Goal: Information Seeking & Learning: Learn about a topic

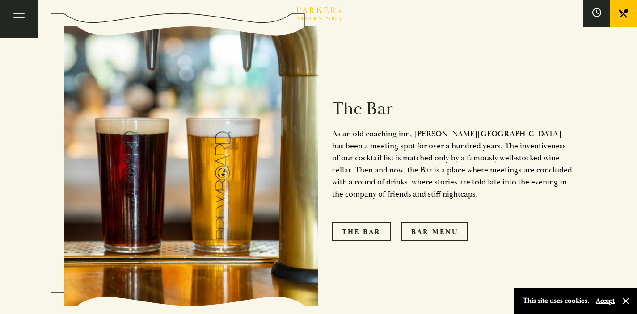
scroll to position [618, 0]
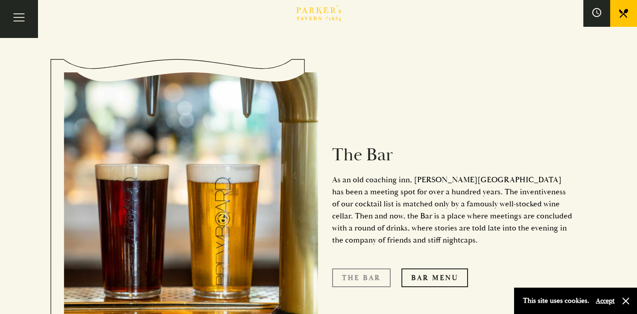
click at [358, 269] on link "The Bar" at bounding box center [361, 278] width 59 height 19
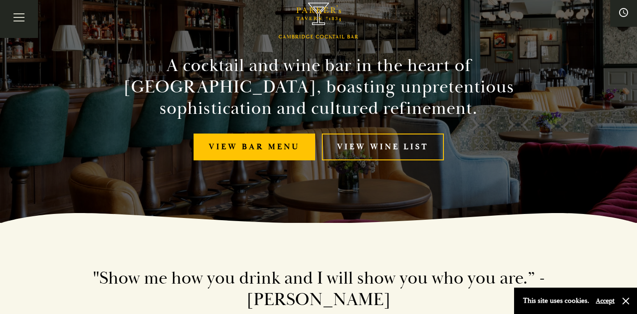
scroll to position [137, 0]
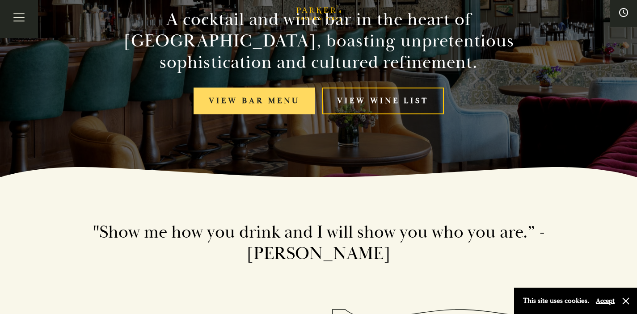
click at [256, 97] on link "View bar menu" at bounding box center [254, 101] width 122 height 27
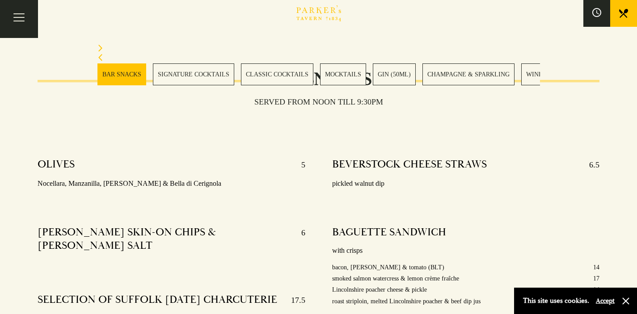
scroll to position [480, 0]
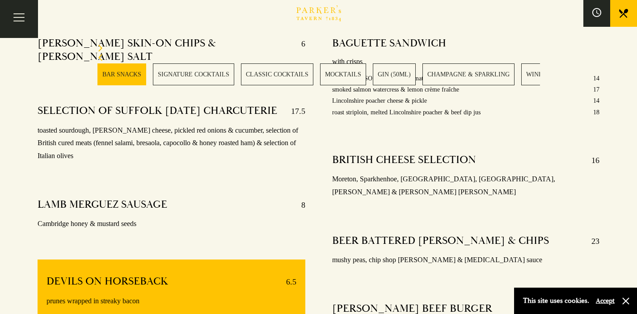
click at [100, 47] on icon "Next slide" at bounding box center [100, 48] width 4 height 7
click at [101, 48] on icon "Next slide" at bounding box center [100, 48] width 4 height 7
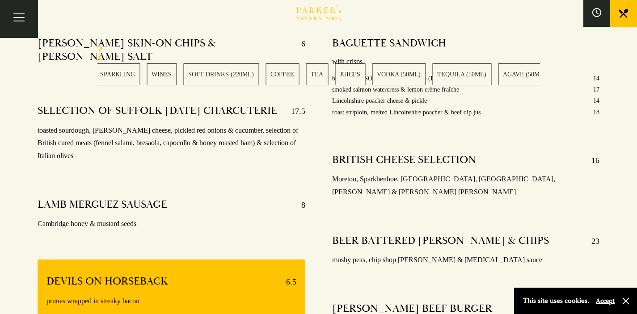
click at [101, 48] on icon "Next slide" at bounding box center [100, 48] width 4 height 7
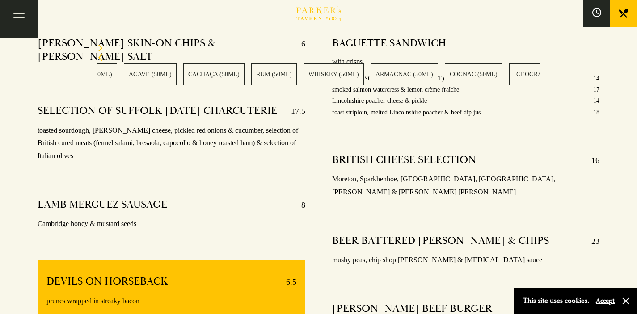
click at [101, 48] on icon "Next slide" at bounding box center [100, 48] width 4 height 7
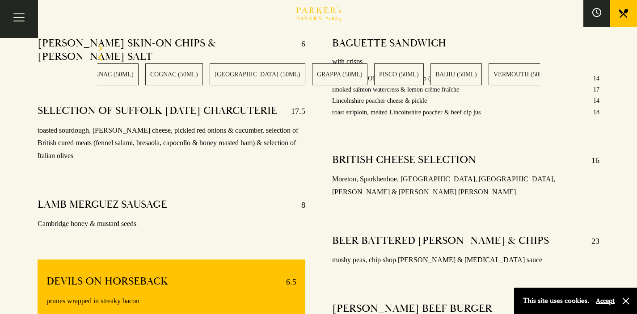
click at [101, 48] on icon "Next slide" at bounding box center [100, 48] width 4 height 7
click at [264, 78] on link "VERMOUTH (50ML)" at bounding box center [297, 74] width 67 height 22
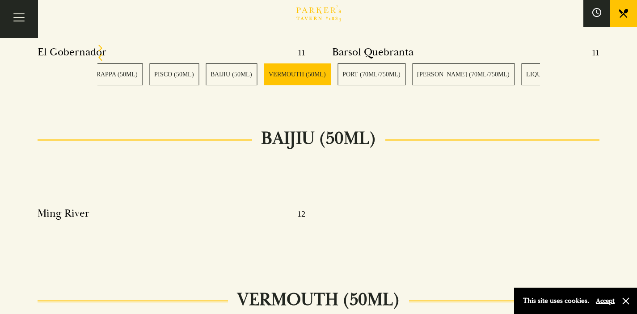
scroll to position [9828, 0]
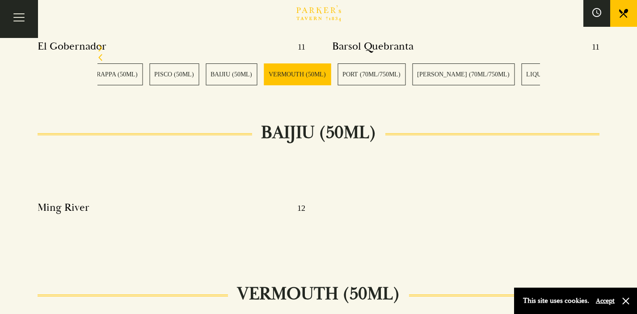
click at [99, 46] on icon "Next slide" at bounding box center [100, 48] width 4 height 7
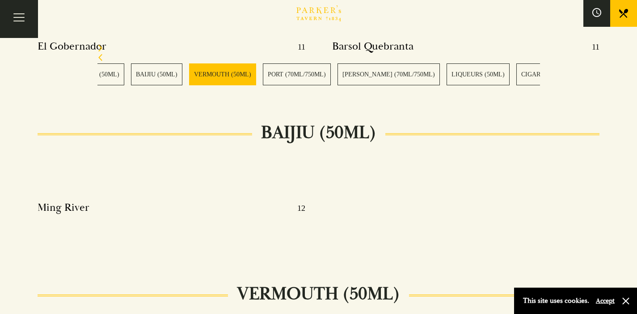
click at [99, 46] on icon "Next slide" at bounding box center [100, 48] width 6 height 7
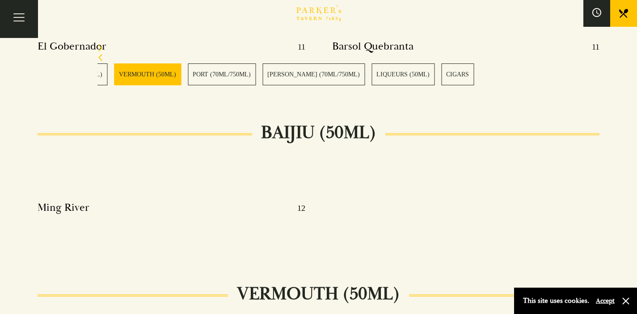
click at [99, 46] on icon "Next slide" at bounding box center [100, 48] width 6 height 7
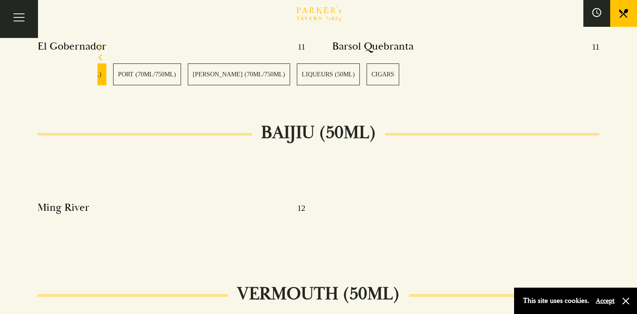
click at [99, 46] on icon "Next slide" at bounding box center [100, 48] width 6 height 7
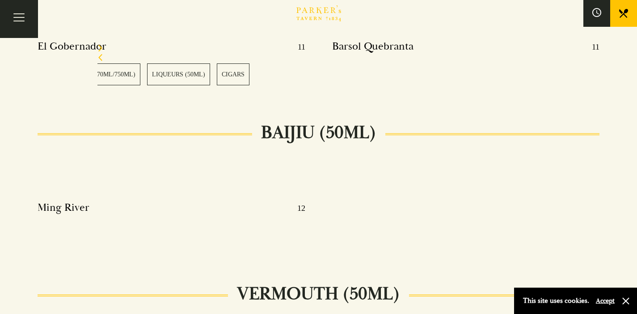
click at [99, 46] on icon "Next slide" at bounding box center [100, 48] width 6 height 7
click at [217, 77] on link "CIGARS" at bounding box center [233, 74] width 33 height 22
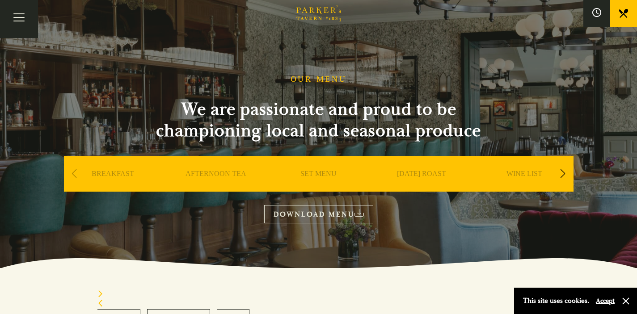
scroll to position [5, 0]
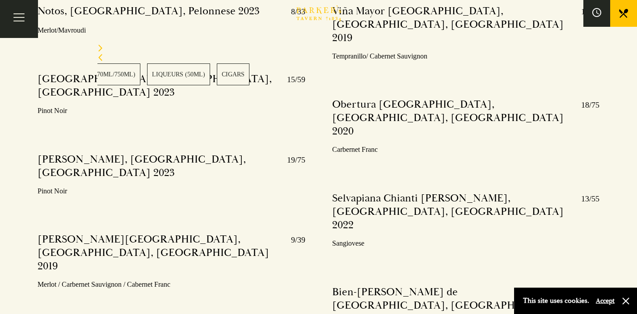
click at [217, 74] on link "CIGARS" at bounding box center [233, 74] width 33 height 22
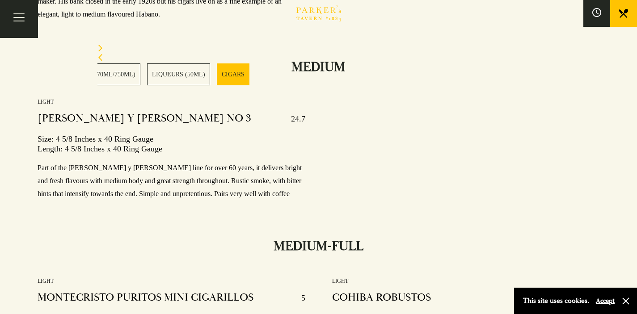
scroll to position [11903, 0]
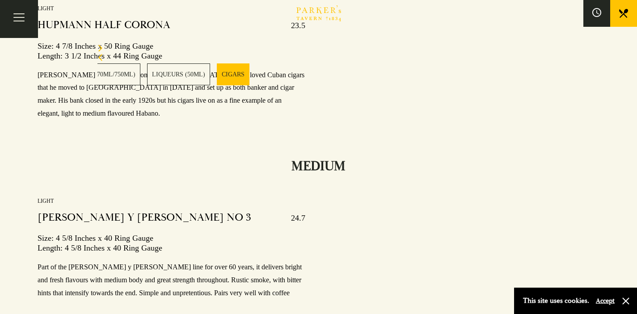
drag, startPoint x: 584, startPoint y: 105, endPoint x: 605, endPoint y: 105, distance: 21.0
click at [605, 105] on section "BAR SNACKS SIGNATURE COCKTAILS CLASSIC COCKTAILS MOCKTAILS GIN (50ML) CHAMPAGNE…" at bounding box center [318, 64] width 637 height 85
drag, startPoint x: 599, startPoint y: 106, endPoint x: 580, endPoint y: 107, distance: 18.8
click at [580, 107] on section "BAR SNACKS SIGNATURE COCKTAILS CLASSIC COCKTAILS MOCKTAILS GIN (50ML) CHAMPAGNE…" at bounding box center [318, 64] width 637 height 85
drag, startPoint x: 585, startPoint y: 107, endPoint x: 600, endPoint y: 108, distance: 14.8
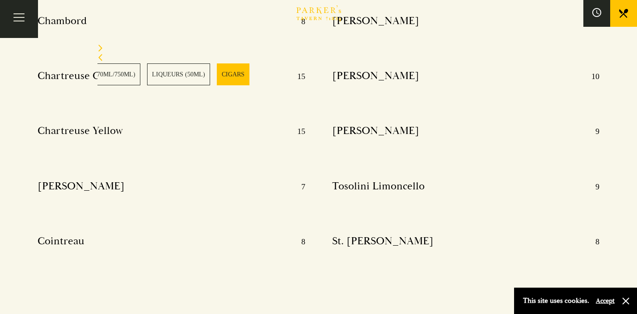
scroll to position [11540, 0]
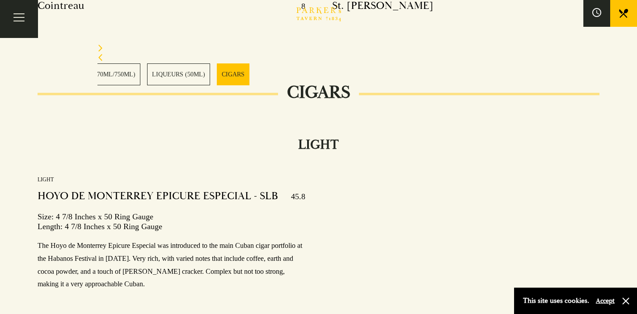
click at [295, 100] on section "BAR SNACKS SIGNATURE COCKTAILS CLASSIC COCKTAILS MOCKTAILS GIN (50ML) CHAMPAGNE…" at bounding box center [318, 64] width 637 height 85
click at [300, 100] on section "BAR SNACKS SIGNATURE COCKTAILS CLASSIC COCKTAILS MOCKTAILS GIN (50ML) CHAMPAGNE…" at bounding box center [318, 64] width 637 height 85
click at [296, 99] on section "BAR SNACKS SIGNATURE COCKTAILS CLASSIC COCKTAILS MOCKTAILS GIN (50ML) CHAMPAGNE…" at bounding box center [318, 64] width 637 height 85
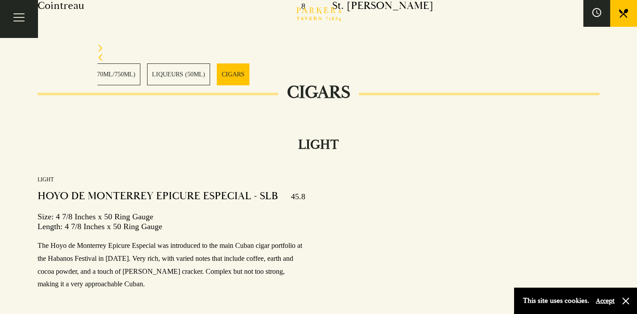
click at [296, 99] on section "BAR SNACKS SIGNATURE COCKTAILS CLASSIC COCKTAILS MOCKTAILS GIN (50ML) CHAMPAGNE…" at bounding box center [318, 64] width 637 height 85
click at [297, 98] on section "BAR SNACKS SIGNATURE COCKTAILS CLASSIC COCKTAILS MOCKTAILS GIN (50ML) CHAMPAGNE…" at bounding box center [318, 64] width 637 height 85
click at [291, 96] on section "BAR SNACKS SIGNATURE COCKTAILS CLASSIC COCKTAILS MOCKTAILS GIN (50ML) CHAMPAGNE…" at bounding box center [318, 64] width 637 height 85
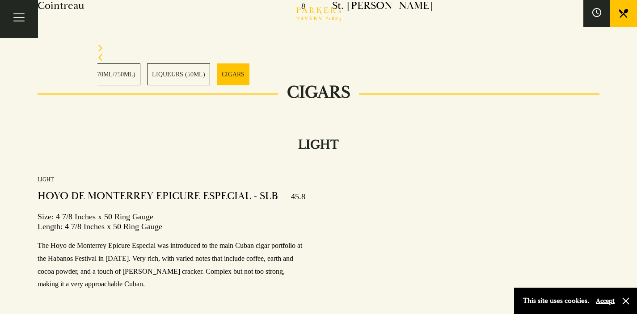
click at [291, 96] on section "BAR SNACKS SIGNATURE COCKTAILS CLASSIC COCKTAILS MOCKTAILS GIN (50ML) CHAMPAGNE…" at bounding box center [318, 64] width 637 height 85
